Goal: Complete application form

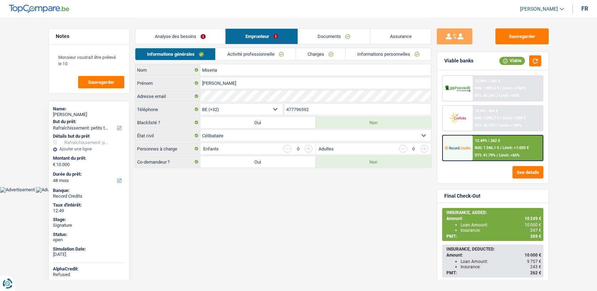
select select "houseOrGarden"
select select "48"
select select "32"
select select "single"
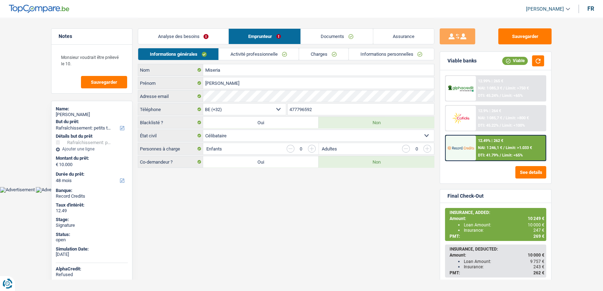
click at [325, 39] on link "Documents" at bounding box center [337, 36] width 72 height 15
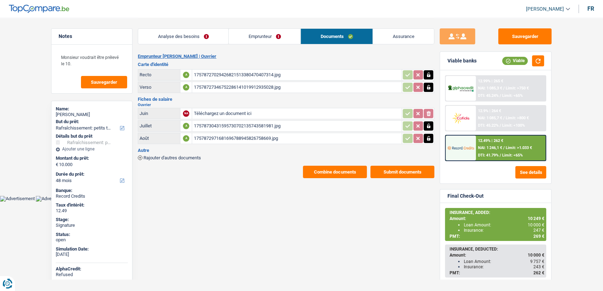
click at [334, 167] on button "Combine documents" at bounding box center [335, 172] width 64 height 12
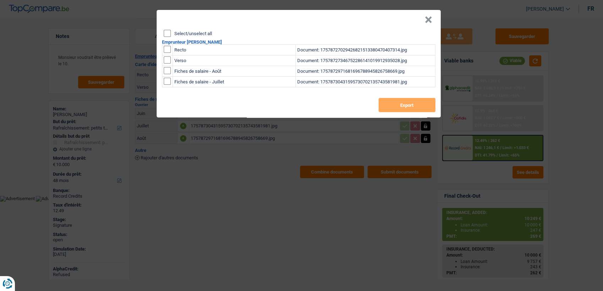
click at [162, 44] on h2 "Emprunteur Carlo Miseria" at bounding box center [299, 42] width 274 height 5
click at [168, 49] on input "checkbox" at bounding box center [167, 49] width 7 height 7
checkbox input "true"
click at [166, 60] on input "checkbox" at bounding box center [167, 60] width 7 height 7
checkbox input "true"
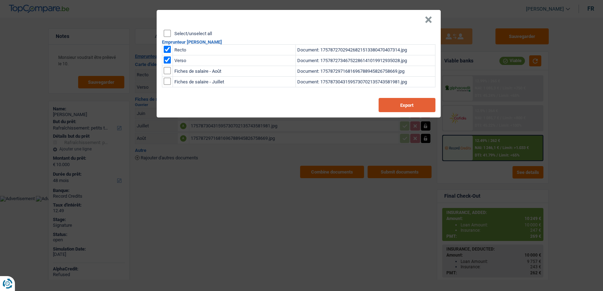
click at [422, 99] on button "Export" at bounding box center [407, 105] width 57 height 14
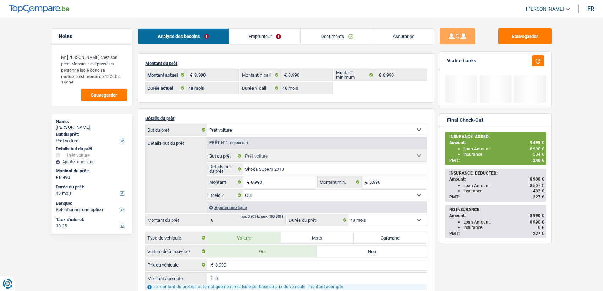
select select "car"
select select "48"
drag, startPoint x: 0, startPoint y: 0, endPoint x: 322, endPoint y: 36, distance: 324.4
click at [317, 33] on link "Documents" at bounding box center [337, 36] width 72 height 15
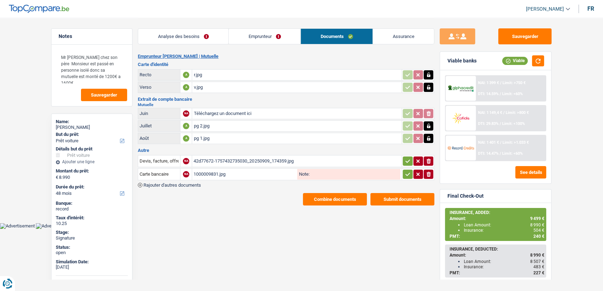
click at [270, 36] on link "Emprunteur" at bounding box center [265, 36] width 72 height 15
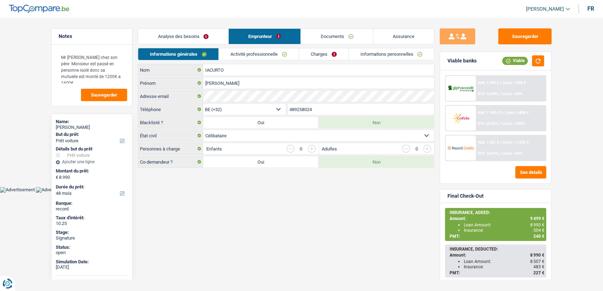
click at [306, 35] on link "Documents" at bounding box center [337, 36] width 72 height 15
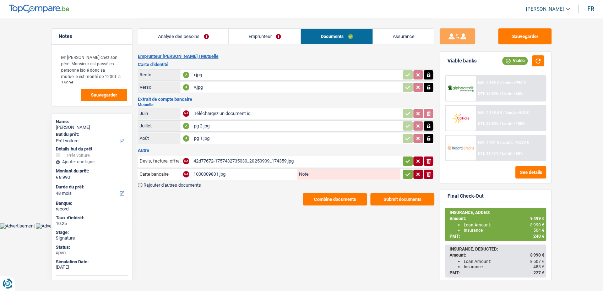
click at [340, 197] on button "Combine documents" at bounding box center [335, 199] width 64 height 12
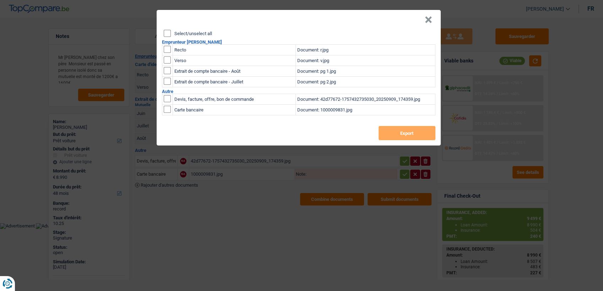
click at [168, 48] on input "checkbox" at bounding box center [167, 49] width 7 height 7
checkbox input "true"
click at [167, 60] on input "checkbox" at bounding box center [167, 60] width 7 height 7
checkbox input "true"
click at [409, 141] on div "Select/unselect all Emprunteur GAETANO IACURTO Recto Document: r.jpg Verso Docu…" at bounding box center [299, 88] width 284 height 116
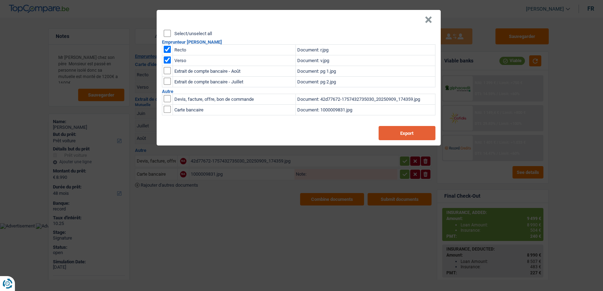
click at [411, 137] on button "Export" at bounding box center [407, 133] width 57 height 14
click at [426, 23] on button "×" at bounding box center [428, 19] width 7 height 7
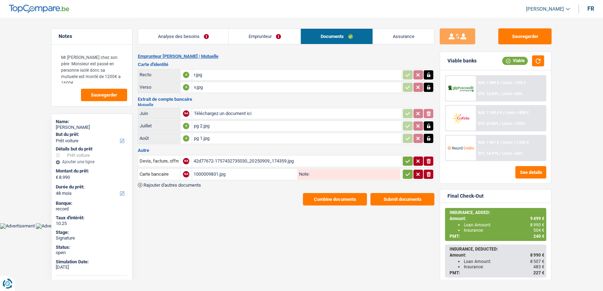
drag, startPoint x: 199, startPoint y: 37, endPoint x: 204, endPoint y: 37, distance: 5.3
click at [200, 37] on link "Analyse des besoins" at bounding box center [183, 36] width 90 height 15
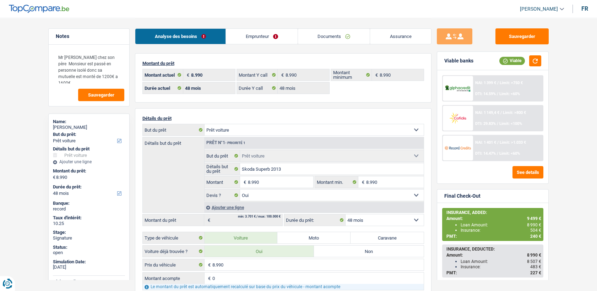
click at [255, 30] on link "Emprunteur" at bounding box center [262, 36] width 72 height 15
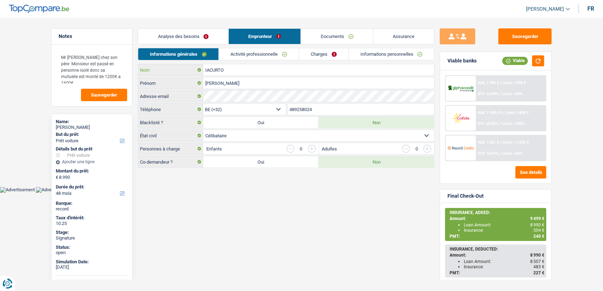
click at [234, 71] on input "IACURTO" at bounding box center [318, 69] width 231 height 11
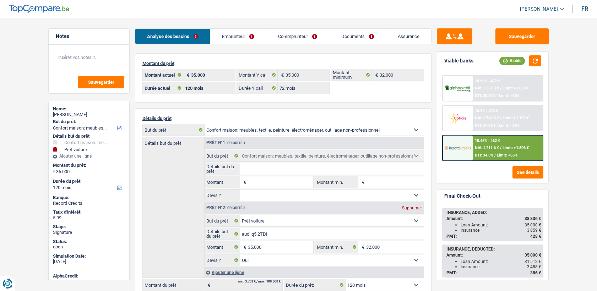
select select "household"
select select "car"
select select "120"
select select "32"
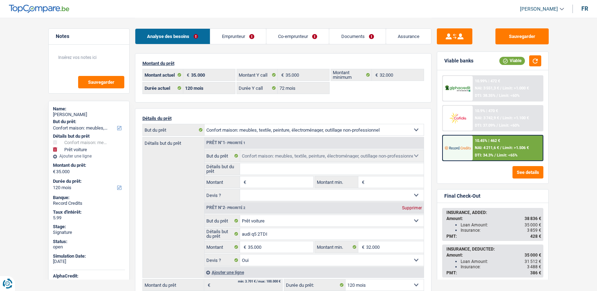
select select "publicEmployee"
select select "netSalary"
select select "mealVouchers"
click at [314, 39] on link "Co-emprunteur" at bounding box center [298, 36] width 63 height 15
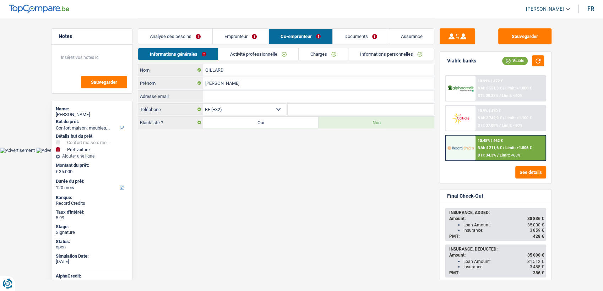
click at [259, 55] on link "Activité professionnelle" at bounding box center [259, 54] width 80 height 12
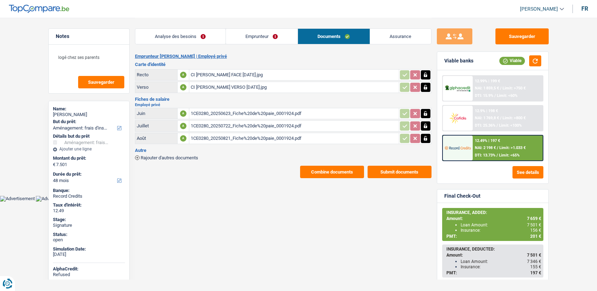
select select "movingOrInstallation"
select select "48"
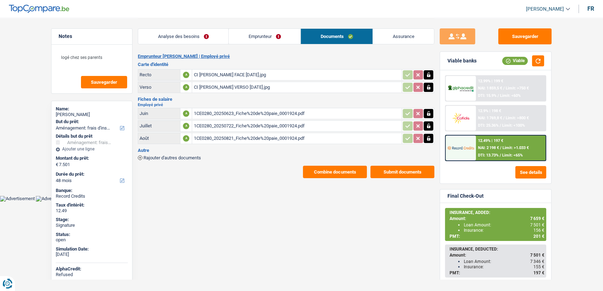
click at [336, 169] on button "Combine documents" at bounding box center [335, 172] width 64 height 12
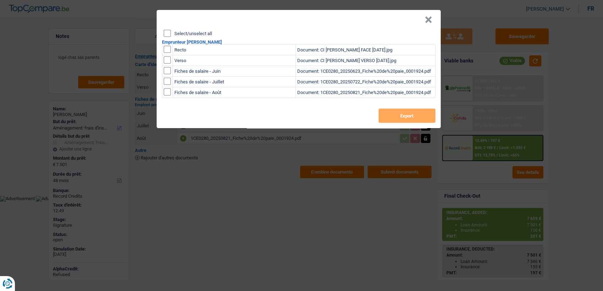
click at [165, 48] on input "checkbox" at bounding box center [167, 49] width 7 height 7
checkbox input "true"
click at [165, 57] on input "checkbox" at bounding box center [167, 60] width 7 height 7
checkbox input "true"
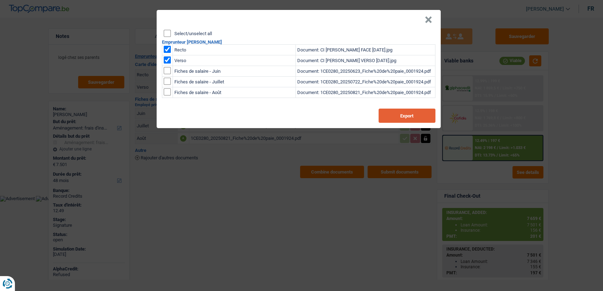
click at [405, 118] on button "Export" at bounding box center [407, 116] width 57 height 14
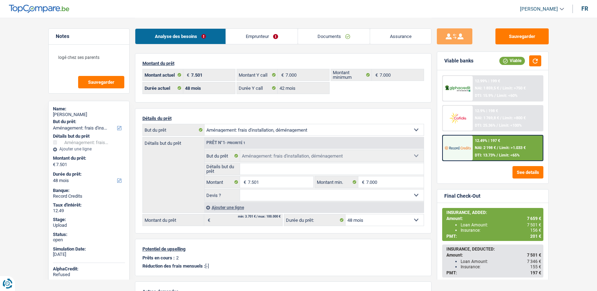
select select "movingOrInstallation"
select select "48"
select select "42"
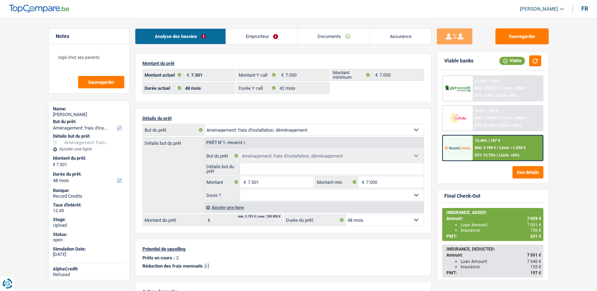
select select "movingOrInstallation"
select select "48"
click at [472, 146] on div at bounding box center [458, 148] width 30 height 25
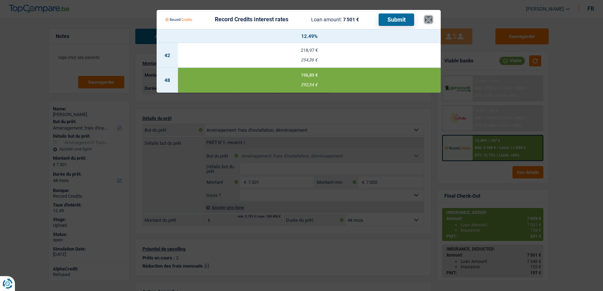
click at [428, 19] on button "×" at bounding box center [428, 19] width 7 height 7
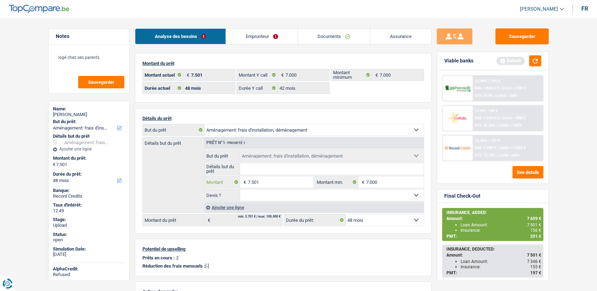
click at [265, 184] on input "7.501" at bounding box center [280, 182] width 65 height 11
type input "7.660"
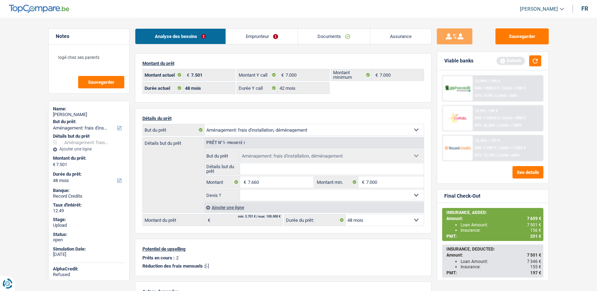
type input "7.660"
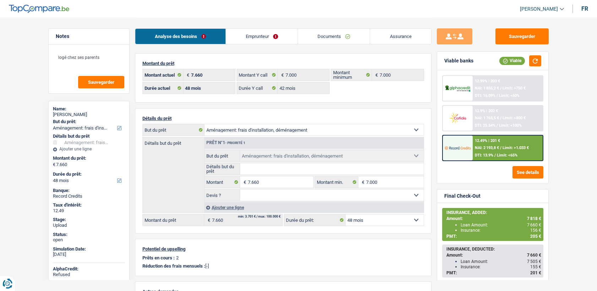
click at [472, 143] on div at bounding box center [458, 148] width 30 height 25
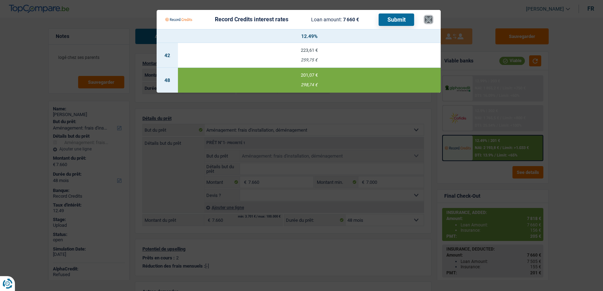
click at [428, 20] on button "×" at bounding box center [428, 19] width 7 height 7
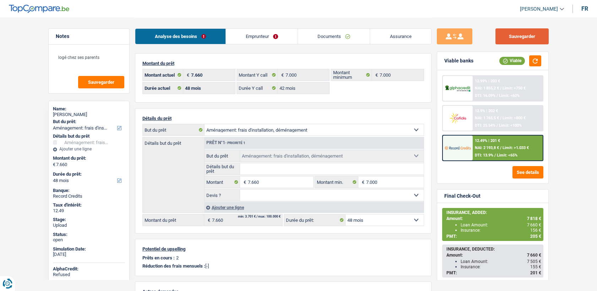
click at [535, 34] on button "Sauvegarder" at bounding box center [522, 36] width 53 height 16
click at [472, 148] on div at bounding box center [458, 148] width 30 height 25
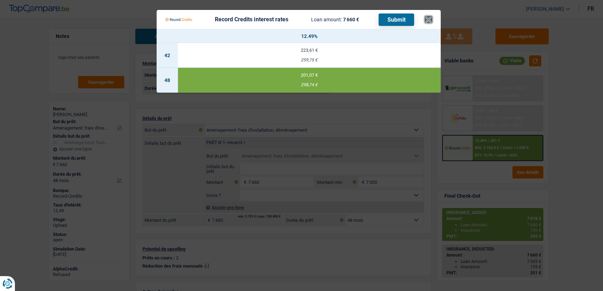
click at [429, 21] on button "×" at bounding box center [428, 19] width 7 height 7
